Goal: Task Accomplishment & Management: Use online tool/utility

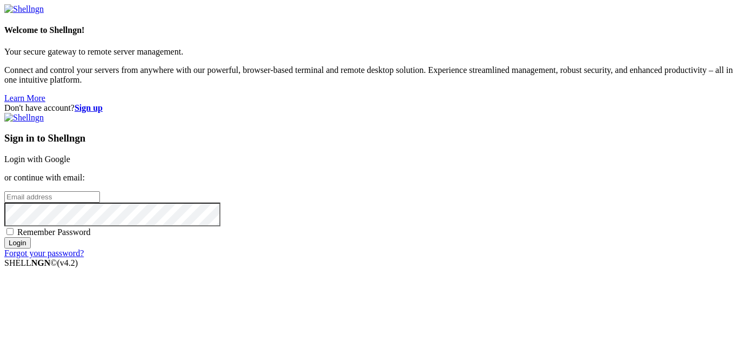
click at [100, 191] on input "email" at bounding box center [52, 196] width 96 height 11
type input "donk52011@gmail.com"
click at [31, 249] on input "Login" at bounding box center [17, 242] width 26 height 11
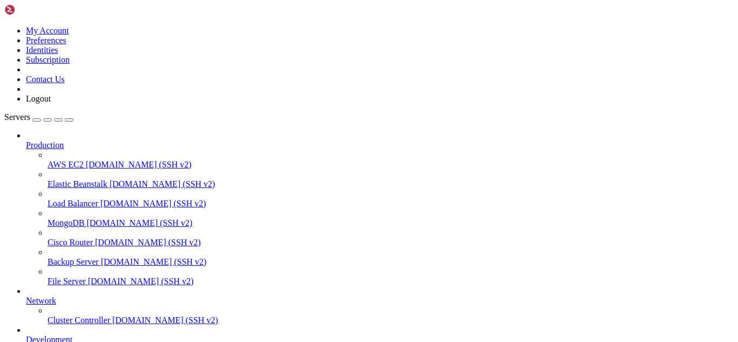
scroll to position [94, 0]
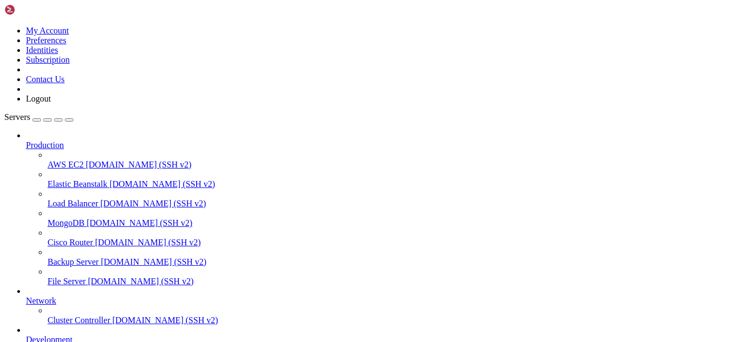
scroll to position [94, 0]
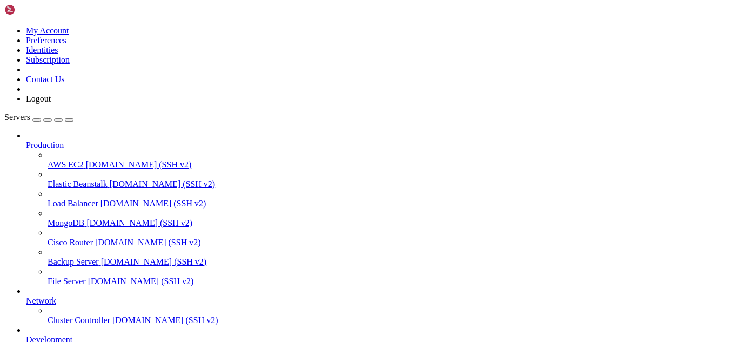
scroll to position [156, 0]
